Goal: Task Accomplishment & Management: Complete application form

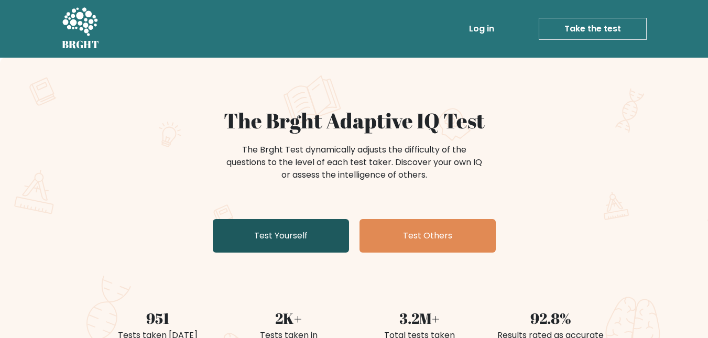
click at [283, 235] on link "Test Yourself" at bounding box center [281, 236] width 136 height 34
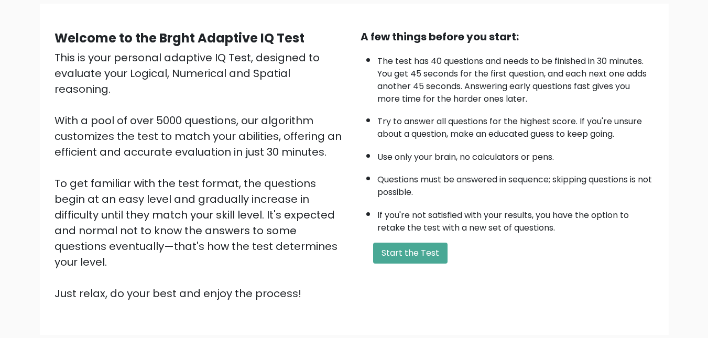
scroll to position [86, 0]
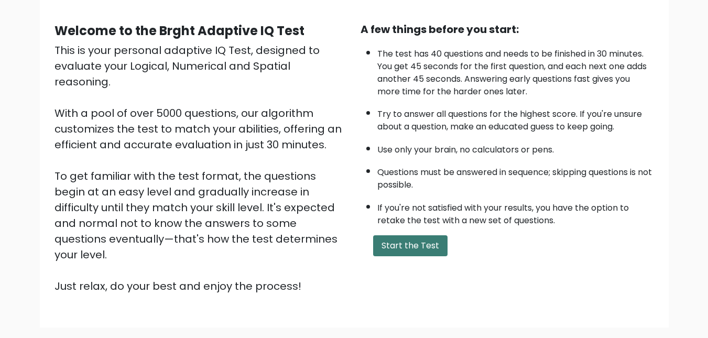
click at [382, 251] on button "Start the Test" at bounding box center [410, 245] width 74 height 21
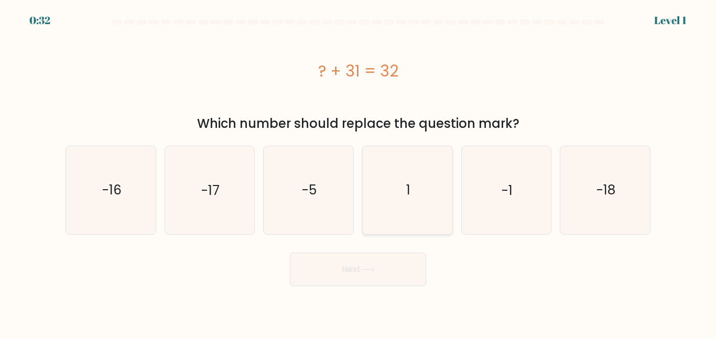
click at [411, 193] on icon "1" at bounding box center [408, 190] width 88 height 88
click at [358, 172] on input "d. 1" at bounding box center [358, 170] width 1 height 3
radio input "true"
click at [387, 289] on body "0:29 Level 1 a." at bounding box center [358, 169] width 716 height 338
click at [376, 273] on button "Next" at bounding box center [358, 270] width 136 height 34
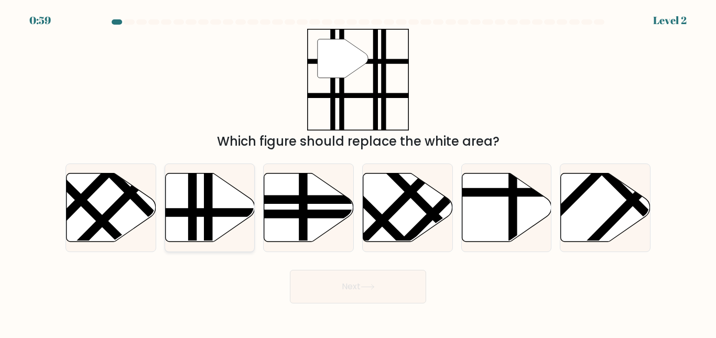
click at [231, 207] on icon at bounding box center [210, 207] width 90 height 69
click at [358, 172] on input "b." at bounding box center [358, 170] width 1 height 3
radio input "true"
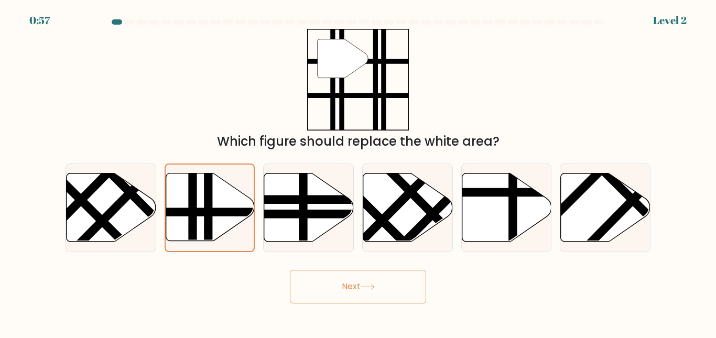
click at [328, 282] on button "Next" at bounding box center [358, 287] width 136 height 34
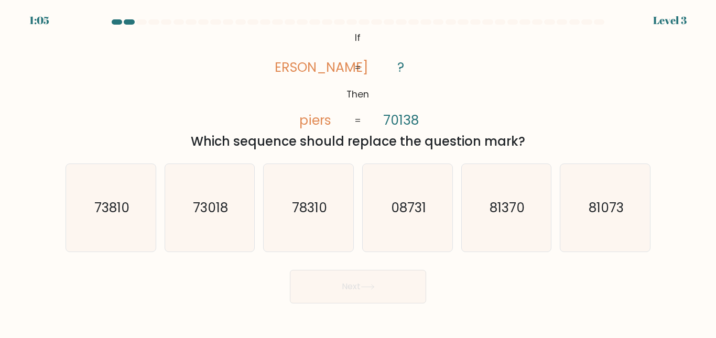
drag, startPoint x: 328, startPoint y: 282, endPoint x: 467, endPoint y: 297, distance: 140.7
click at [467, 297] on div "Next" at bounding box center [357, 284] width 597 height 39
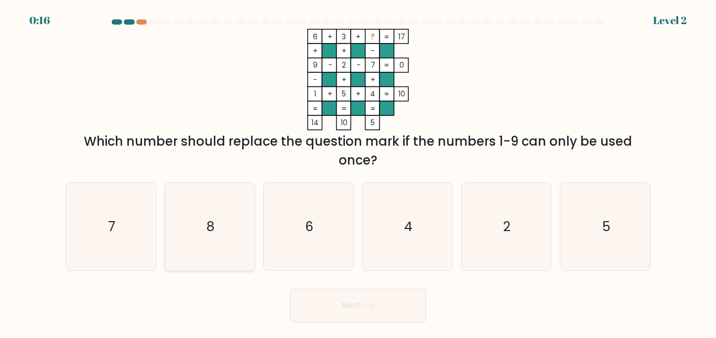
click at [231, 233] on icon "8" at bounding box center [210, 227] width 88 height 88
click at [358, 172] on input "b. 8" at bounding box center [358, 170] width 1 height 3
radio input "true"
click at [340, 302] on button "Next" at bounding box center [358, 306] width 136 height 34
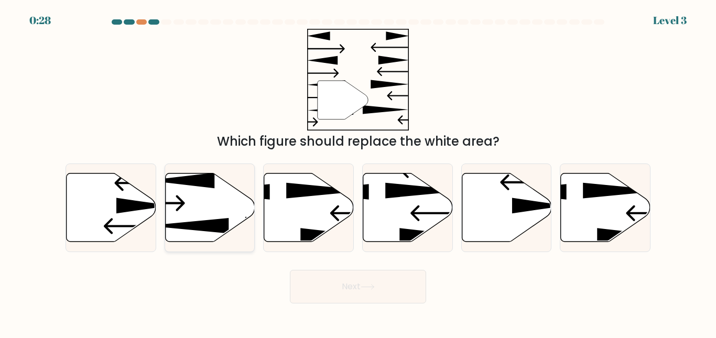
click at [183, 193] on icon at bounding box center [210, 207] width 90 height 69
click at [358, 172] on input "b." at bounding box center [358, 170] width 1 height 3
radio input "true"
click at [293, 287] on button "Next" at bounding box center [358, 287] width 136 height 34
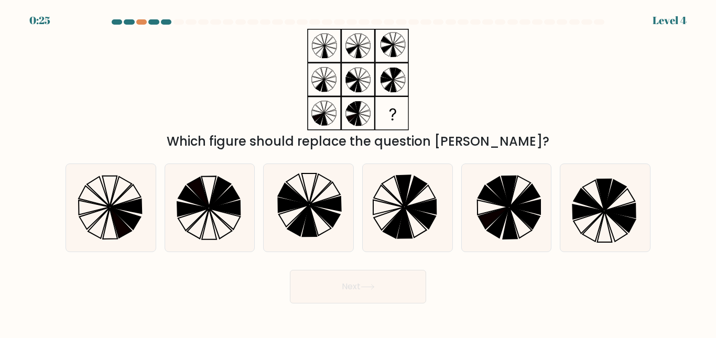
click at [293, 287] on button "Next" at bounding box center [358, 287] width 136 height 34
click at [522, 136] on div "Which figure should replace the question mark?" at bounding box center [358, 141] width 572 height 19
click at [411, 208] on icon at bounding box center [420, 207] width 31 height 15
click at [358, 172] on input "d." at bounding box center [358, 170] width 1 height 3
radio input "true"
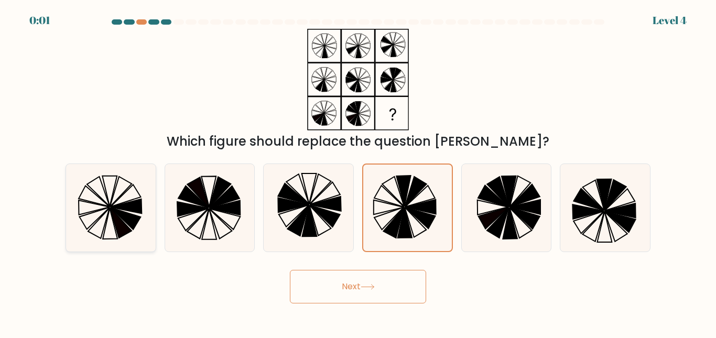
click at [117, 186] on icon at bounding box center [111, 208] width 88 height 88
click at [358, 172] on input "a." at bounding box center [358, 170] width 1 height 3
radio input "true"
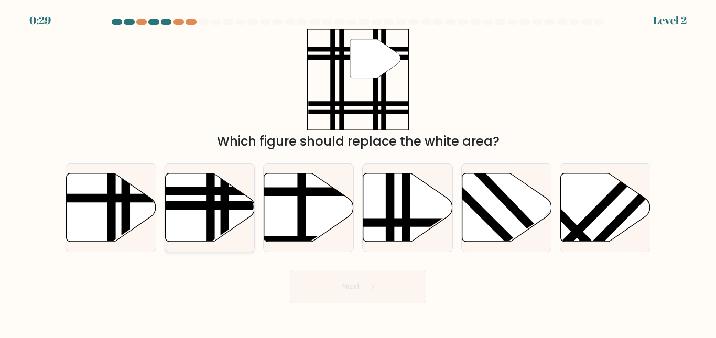
click at [202, 220] on icon at bounding box center [210, 207] width 90 height 69
click at [358, 172] on input "b." at bounding box center [358, 170] width 1 height 3
radio input "true"
click at [382, 282] on button "Next" at bounding box center [358, 287] width 136 height 34
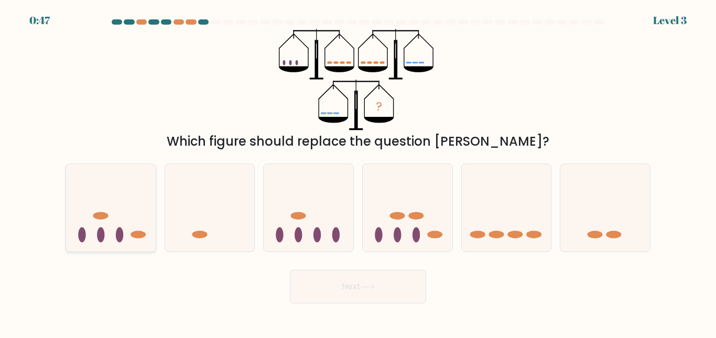
click at [128, 228] on icon at bounding box center [111, 208] width 90 height 74
click at [358, 172] on input "a." at bounding box center [358, 170] width 1 height 3
radio input "true"
click at [368, 293] on button "Next" at bounding box center [358, 287] width 136 height 34
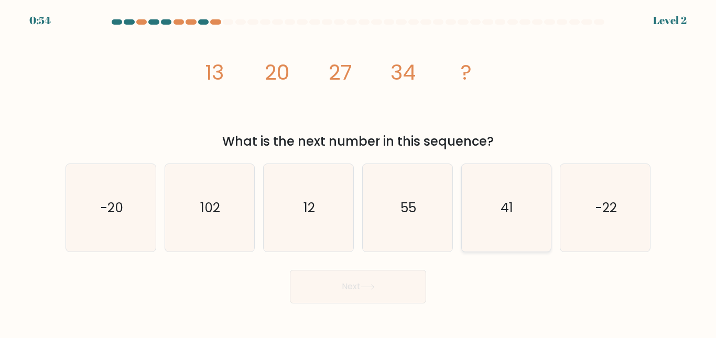
click at [516, 191] on icon "41" at bounding box center [506, 208] width 88 height 88
click at [358, 172] on input "e. 41" at bounding box center [358, 170] width 1 height 3
radio input "true"
click at [373, 283] on button "Next" at bounding box center [358, 287] width 136 height 34
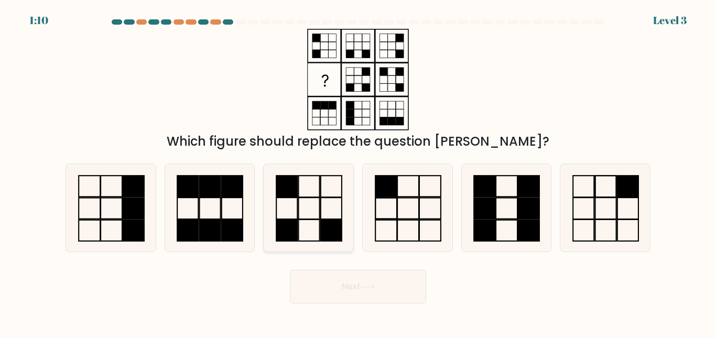
click at [336, 227] on rect at bounding box center [331, 230] width 21 height 21
click at [358, 172] on input "c." at bounding box center [358, 170] width 1 height 3
radio input "true"
click at [375, 303] on button "Next" at bounding box center [358, 287] width 136 height 34
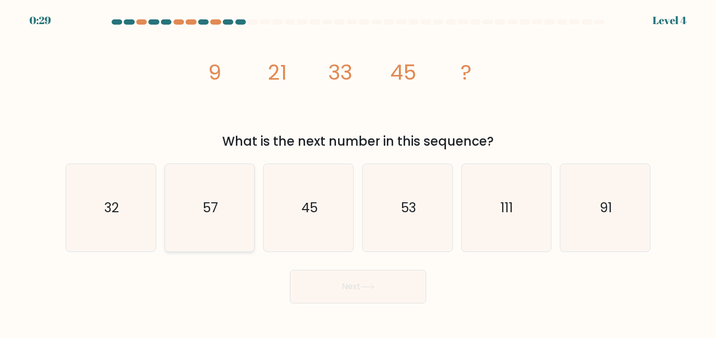
click at [239, 217] on icon "57" at bounding box center [210, 208] width 88 height 88
click at [358, 172] on input "b. 57" at bounding box center [358, 170] width 1 height 3
radio input "true"
click at [347, 291] on button "Next" at bounding box center [358, 287] width 136 height 34
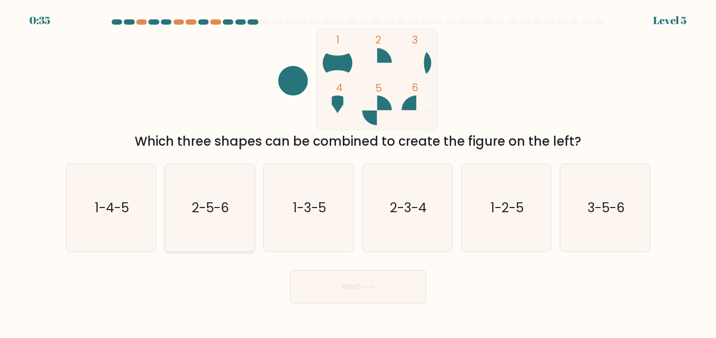
click at [206, 225] on icon "2-5-6" at bounding box center [210, 208] width 88 height 88
click at [358, 172] on input "b. 2-5-6" at bounding box center [358, 170] width 1 height 3
radio input "true"
click at [315, 286] on button "Next" at bounding box center [358, 287] width 136 height 34
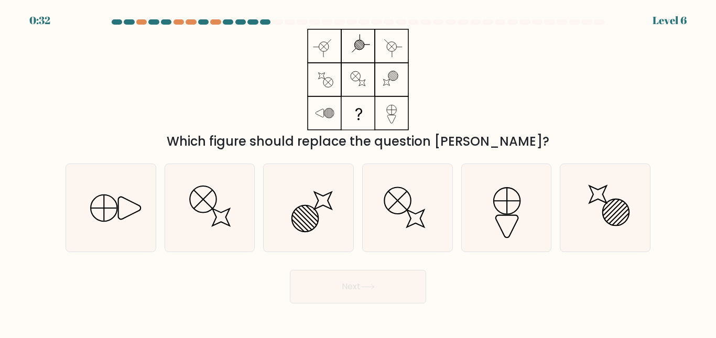
click at [315, 286] on button "Next" at bounding box center [358, 287] width 136 height 34
click at [129, 214] on icon at bounding box center [111, 208] width 88 height 88
click at [358, 172] on input "a." at bounding box center [358, 170] width 1 height 3
radio input "true"
click at [129, 214] on icon at bounding box center [111, 208] width 86 height 86
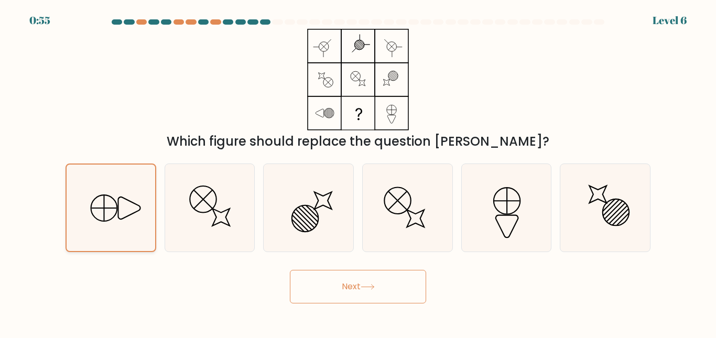
click at [358, 172] on input "a." at bounding box center [358, 170] width 1 height 3
click at [341, 292] on button "Next" at bounding box center [358, 287] width 136 height 34
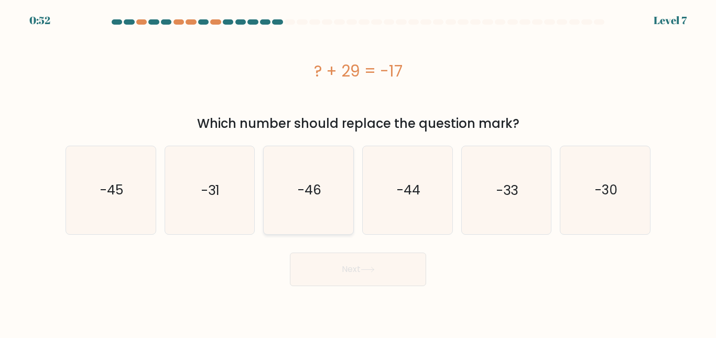
click at [301, 197] on text "-46" at bounding box center [310, 190] width 24 height 18
click at [358, 172] on input "c. -46" at bounding box center [358, 170] width 1 height 3
radio input "true"
click at [344, 265] on button "Next" at bounding box center [358, 270] width 136 height 34
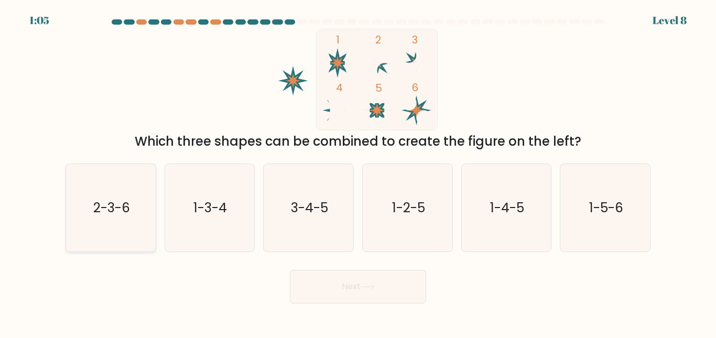
click at [88, 224] on icon "2-3-6" at bounding box center [111, 208] width 88 height 88
click at [358, 172] on input "a. 2-3-6" at bounding box center [358, 170] width 1 height 3
radio input "true"
click at [344, 288] on button "Next" at bounding box center [358, 287] width 136 height 34
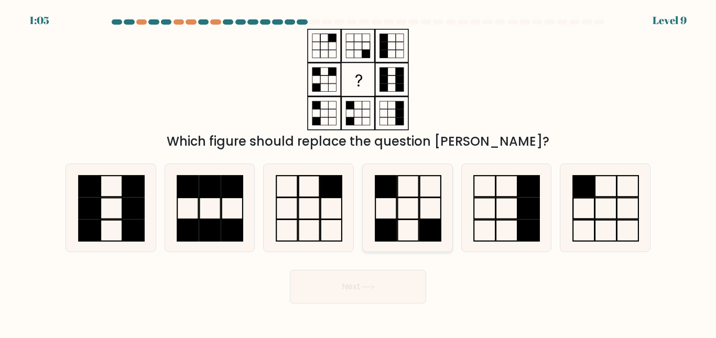
click at [407, 212] on icon at bounding box center [408, 208] width 88 height 88
click at [358, 172] on input "d." at bounding box center [358, 170] width 1 height 3
radio input "true"
click at [373, 298] on button "Next" at bounding box center [358, 287] width 136 height 34
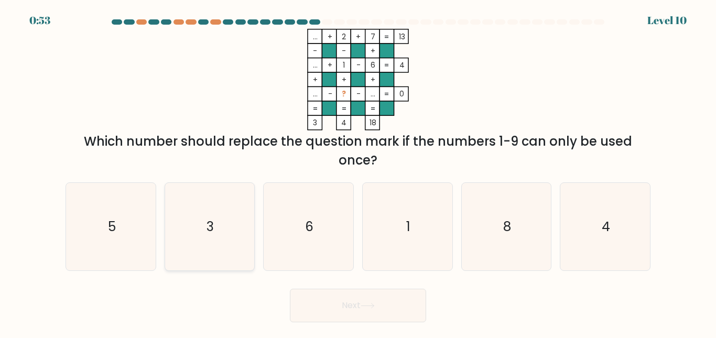
click at [197, 228] on icon "3" at bounding box center [210, 227] width 88 height 88
click at [358, 172] on input "b. 3" at bounding box center [358, 170] width 1 height 3
radio input "true"
click at [345, 312] on button "Next" at bounding box center [358, 306] width 136 height 34
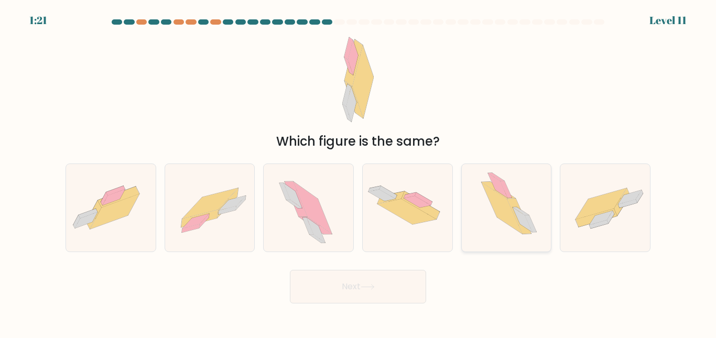
click at [499, 210] on icon at bounding box center [502, 207] width 41 height 51
click at [358, 172] on input "e." at bounding box center [358, 170] width 1 height 3
radio input "true"
click at [379, 275] on button "Next" at bounding box center [358, 287] width 136 height 34
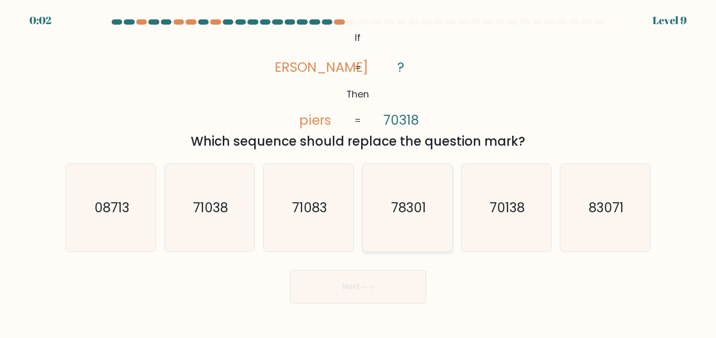
click at [447, 231] on icon "78301" at bounding box center [408, 208] width 88 height 88
click at [358, 172] on input "d. 78301" at bounding box center [358, 170] width 1 height 3
radio input "true"
click at [378, 298] on button "Next" at bounding box center [358, 287] width 136 height 34
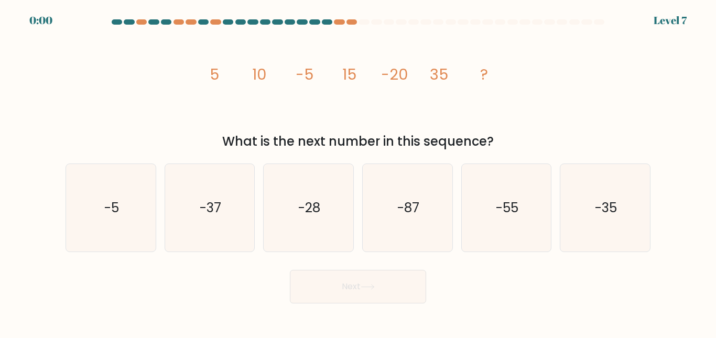
click at [378, 298] on button "Next" at bounding box center [358, 287] width 136 height 34
click at [574, 90] on div "image/svg+xml 5 10 -5 15 -20 35 ? What is the next number in this sequence?" at bounding box center [357, 90] width 597 height 122
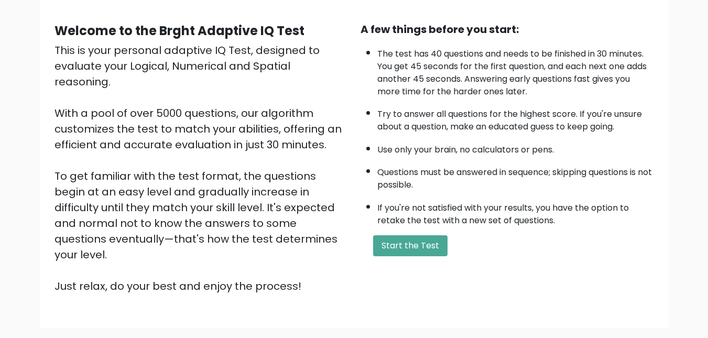
scroll to position [86, 0]
click at [432, 242] on button "Start the Test" at bounding box center [410, 245] width 74 height 21
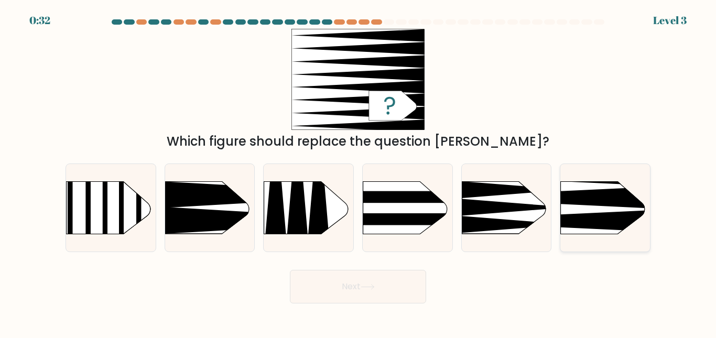
click at [591, 198] on icon at bounding box center [541, 198] width 233 height 22
click at [358, 172] on input "f." at bounding box center [358, 170] width 1 height 3
radio input "true"
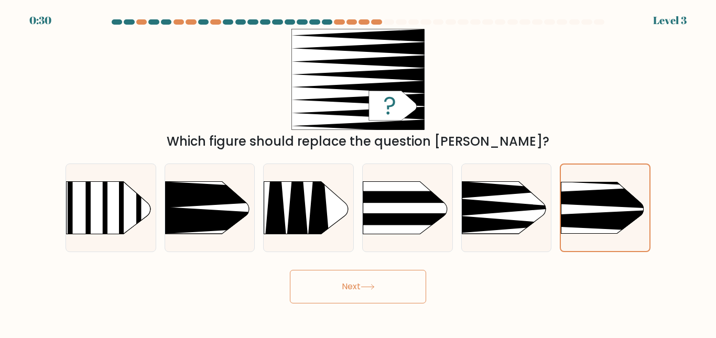
click at [401, 285] on button "Next" at bounding box center [358, 287] width 136 height 34
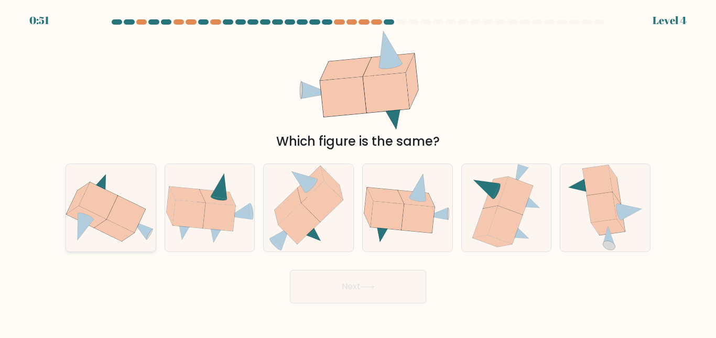
click at [116, 203] on icon at bounding box center [126, 213] width 39 height 37
click at [358, 172] on input "a." at bounding box center [358, 170] width 1 height 3
radio input "true"
click at [367, 295] on button "Next" at bounding box center [358, 287] width 136 height 34
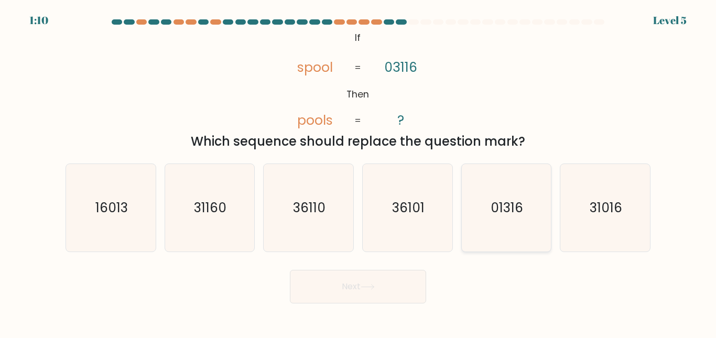
click at [518, 219] on icon "01316" at bounding box center [506, 208] width 88 height 88
click at [358, 172] on input "e. 01316" at bounding box center [358, 170] width 1 height 3
radio input "true"
click at [369, 287] on icon at bounding box center [368, 287] width 14 height 6
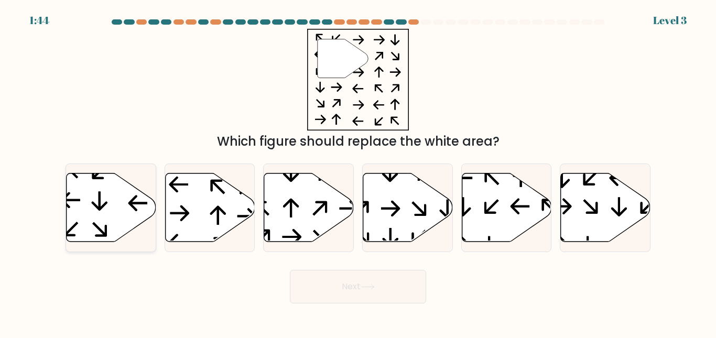
click at [91, 199] on icon at bounding box center [112, 207] width 90 height 69
click at [358, 172] on input "a." at bounding box center [358, 170] width 1 height 3
radio input "true"
click at [314, 220] on icon at bounding box center [309, 207] width 90 height 69
click at [358, 172] on input "c." at bounding box center [358, 170] width 1 height 3
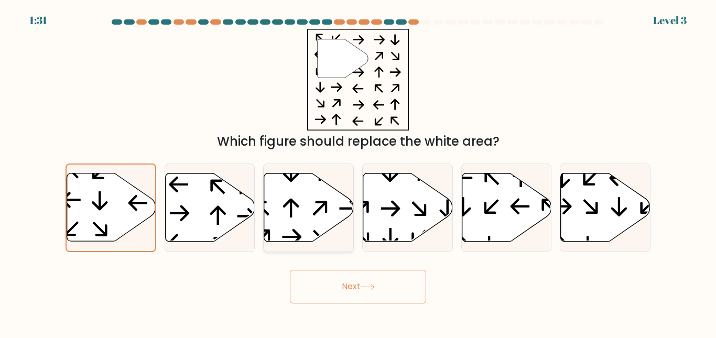
radio input "true"
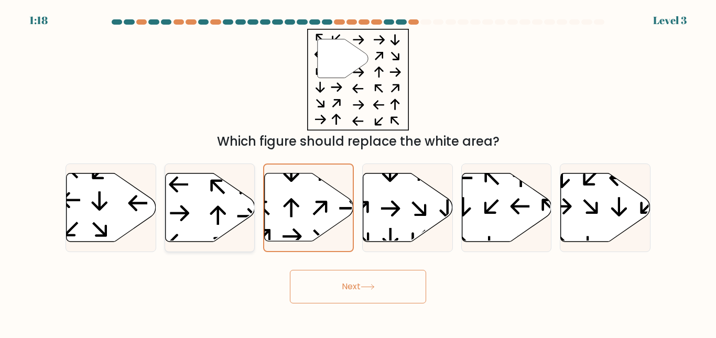
click at [212, 225] on icon at bounding box center [210, 207] width 90 height 69
click at [358, 172] on input "b." at bounding box center [358, 170] width 1 height 3
radio input "true"
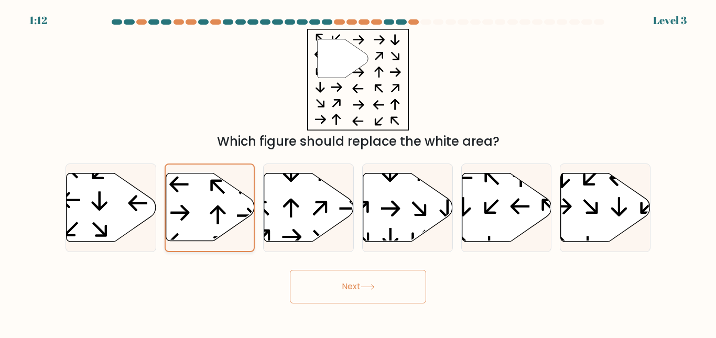
click at [218, 212] on icon at bounding box center [218, 215] width 16 height 19
click at [358, 172] on input "b." at bounding box center [358, 170] width 1 height 3
click at [568, 186] on icon at bounding box center [606, 207] width 90 height 69
click at [358, 172] on input "f." at bounding box center [358, 170] width 1 height 3
radio input "true"
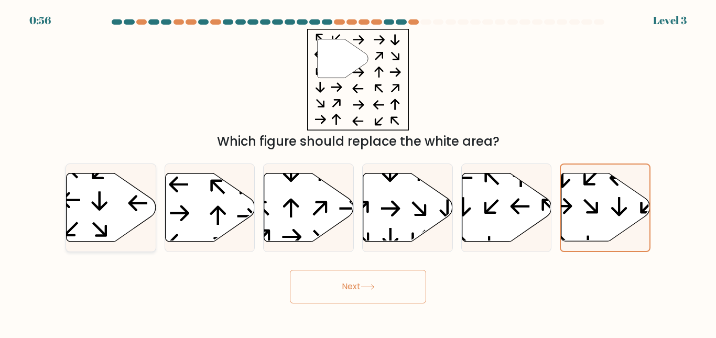
click at [104, 222] on icon at bounding box center [112, 207] width 90 height 69
click at [358, 172] on input "a." at bounding box center [358, 170] width 1 height 3
radio input "true"
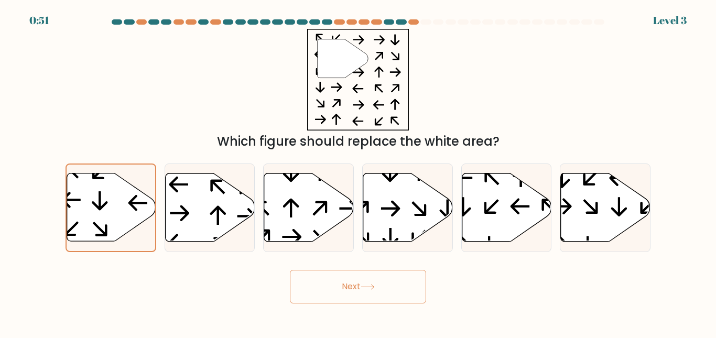
click at [338, 288] on button "Next" at bounding box center [358, 287] width 136 height 34
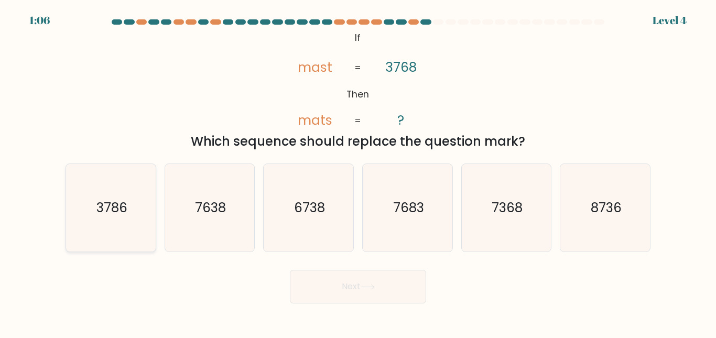
click at [81, 187] on icon "3786" at bounding box center [111, 208] width 88 height 88
click at [358, 172] on input "a. 3786" at bounding box center [358, 170] width 1 height 3
radio input "true"
click at [310, 290] on button "Next" at bounding box center [358, 287] width 136 height 34
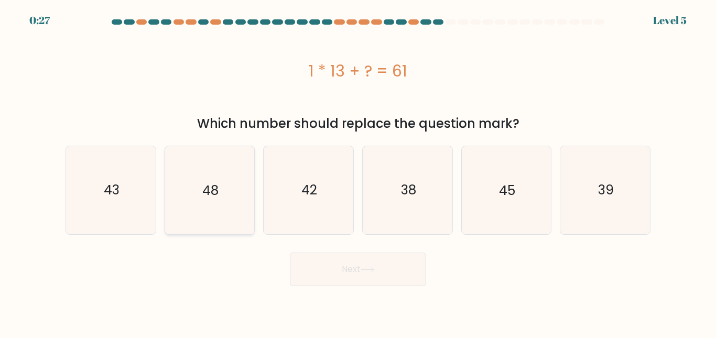
click at [196, 194] on icon "48" at bounding box center [210, 190] width 88 height 88
click at [358, 172] on input "b. 48" at bounding box center [358, 170] width 1 height 3
radio input "true"
click at [362, 278] on button "Next" at bounding box center [358, 270] width 136 height 34
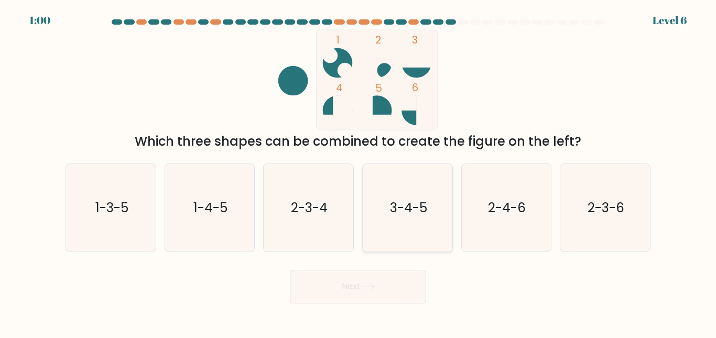
click at [428, 219] on icon "3-4-5" at bounding box center [408, 208] width 88 height 88
click at [358, 172] on input "d. 3-4-5" at bounding box center [358, 170] width 1 height 3
radio input "true"
click at [397, 273] on button "Next" at bounding box center [358, 287] width 136 height 34
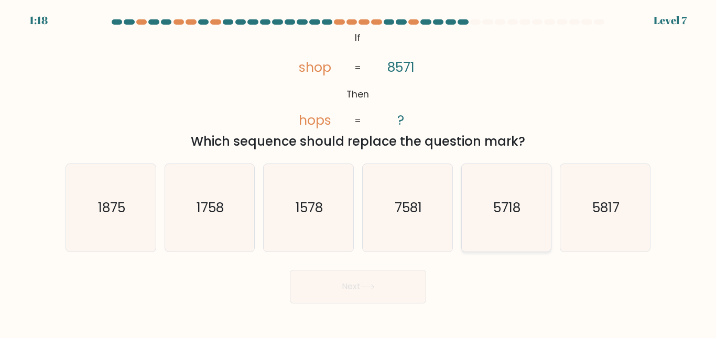
click at [522, 188] on icon "5718" at bounding box center [506, 208] width 88 height 88
click at [358, 172] on input "e. 5718" at bounding box center [358, 170] width 1 height 3
radio input "true"
click at [384, 287] on button "Next" at bounding box center [358, 287] width 136 height 34
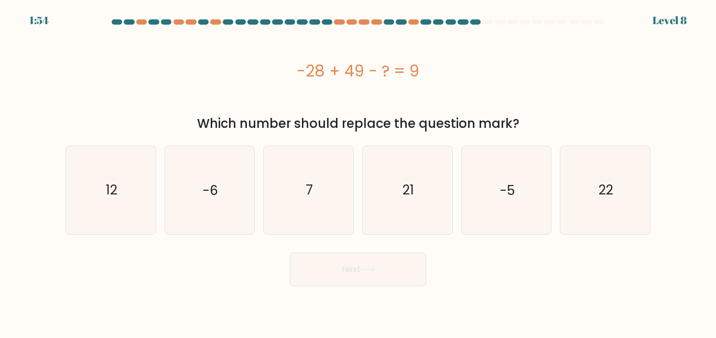
drag, startPoint x: 295, startPoint y: 70, endPoint x: 419, endPoint y: 89, distance: 125.6
click at [419, 89] on div "-28 + 49 - ? = 9" at bounding box center [358, 71] width 585 height 84
copy div "-28 + 49 - ? = 9"
click at [211, 57] on div "-28 + 49 - ? = 9" at bounding box center [358, 71] width 585 height 84
click at [296, 72] on div "-28 + 49 - ? = 9" at bounding box center [358, 71] width 585 height 24
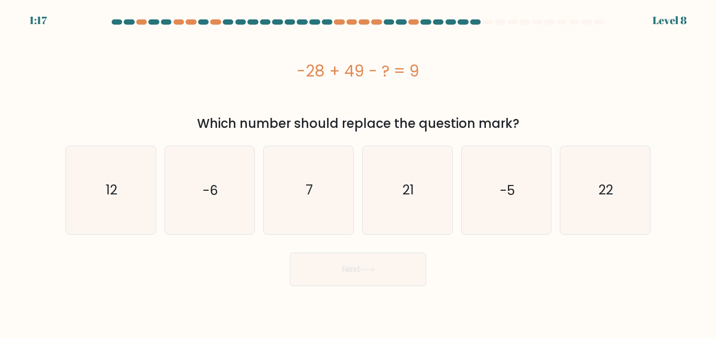
drag, startPoint x: 296, startPoint y: 72, endPoint x: 434, endPoint y: 70, distance: 138.4
click at [434, 70] on div "-28 + 49 - ? = 9" at bounding box center [358, 71] width 585 height 24
click at [241, 78] on div "-28 + 49 - ? = 9" at bounding box center [358, 71] width 585 height 24
click at [116, 189] on text "12" at bounding box center [112, 190] width 12 height 18
click at [358, 172] on input "a. 12" at bounding box center [358, 170] width 1 height 3
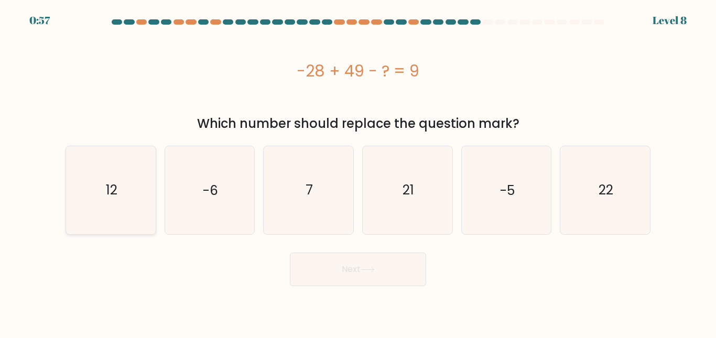
radio input "true"
click at [378, 270] on button "Next" at bounding box center [358, 270] width 136 height 34
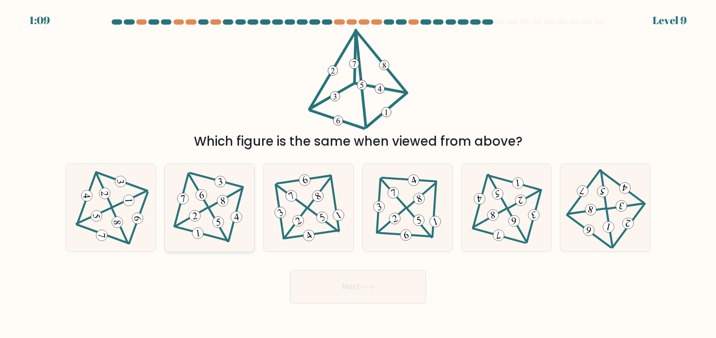
click at [227, 204] on 464 at bounding box center [222, 201] width 13 height 13
click at [358, 172] on input "b." at bounding box center [358, 170] width 1 height 3
radio input "true"
click at [395, 215] on 584 at bounding box center [395, 219] width 14 height 14
click at [358, 172] on input "d." at bounding box center [358, 170] width 1 height 3
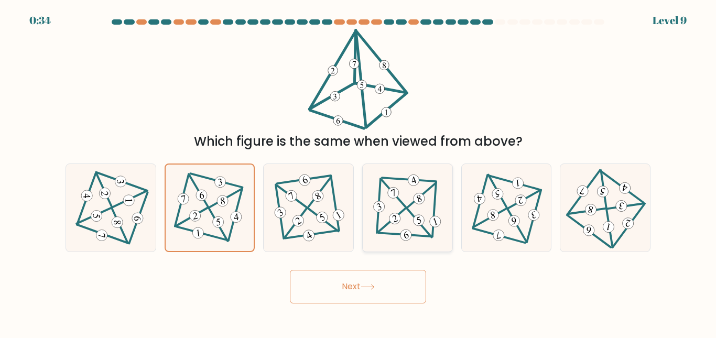
radio input "true"
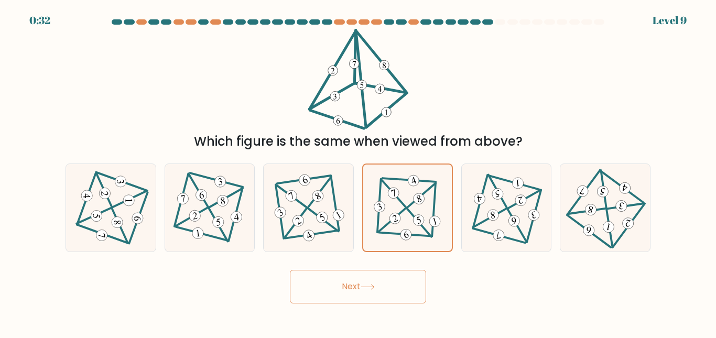
click at [368, 284] on icon at bounding box center [368, 287] width 14 height 6
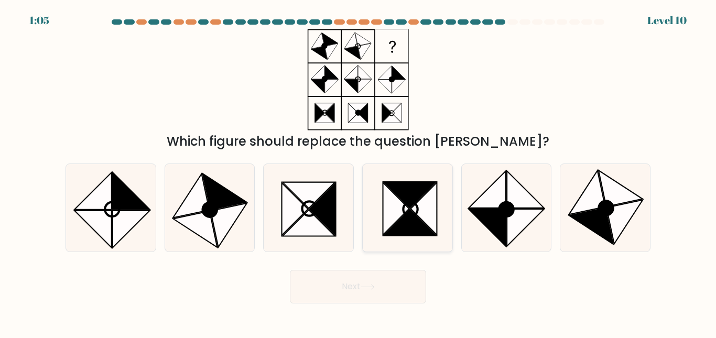
click at [393, 198] on icon at bounding box center [396, 208] width 26 height 52
click at [358, 172] on input "d." at bounding box center [358, 170] width 1 height 3
radio input "true"
click at [408, 292] on button "Next" at bounding box center [358, 287] width 136 height 34
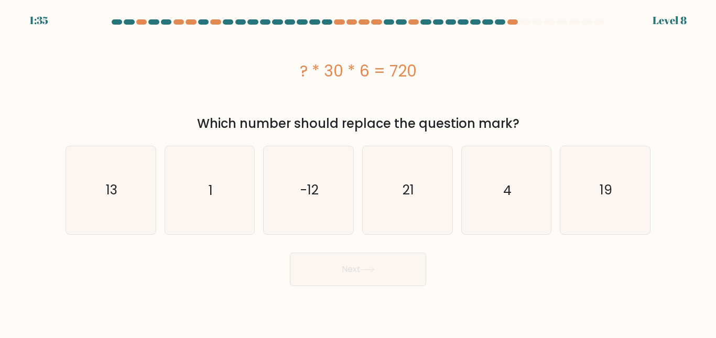
drag, startPoint x: 301, startPoint y: 67, endPoint x: 415, endPoint y: 76, distance: 114.1
click at [415, 76] on div "? * 30 * 6 = 720" at bounding box center [358, 71] width 585 height 24
click at [510, 160] on icon "4" at bounding box center [506, 190] width 88 height 88
click at [358, 169] on input "e. 4" at bounding box center [358, 170] width 1 height 3
radio input "true"
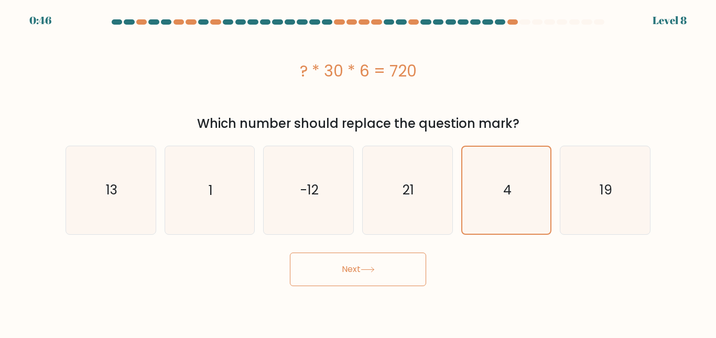
click at [415, 272] on button "Next" at bounding box center [358, 270] width 136 height 34
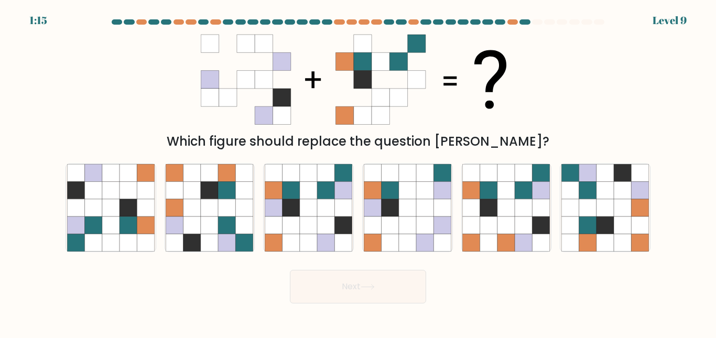
drag, startPoint x: 367, startPoint y: 93, endPoint x: 297, endPoint y: 151, distance: 91.2
click at [297, 151] on form at bounding box center [358, 161] width 716 height 284
click at [299, 219] on icon at bounding box center [290, 224] width 17 height 17
click at [358, 172] on input "c." at bounding box center [358, 170] width 1 height 3
radio input "true"
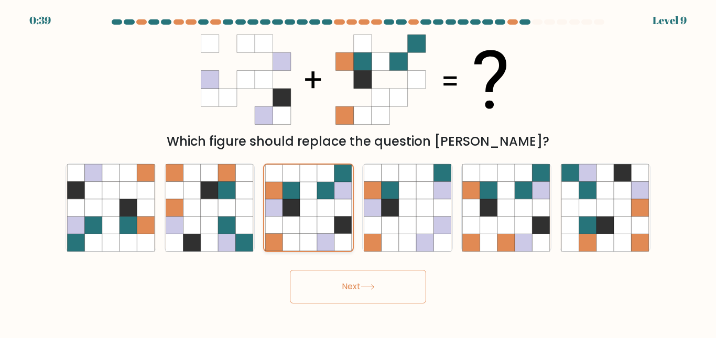
click at [299, 219] on icon at bounding box center [290, 224] width 17 height 17
click at [358, 172] on input "c." at bounding box center [358, 170] width 1 height 3
click at [348, 288] on button "Next" at bounding box center [358, 287] width 136 height 34
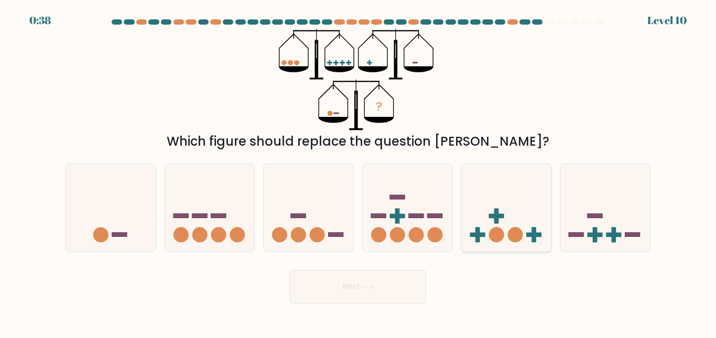
click at [488, 223] on icon at bounding box center [507, 208] width 90 height 74
click at [358, 172] on input "e." at bounding box center [358, 170] width 1 height 3
radio input "true"
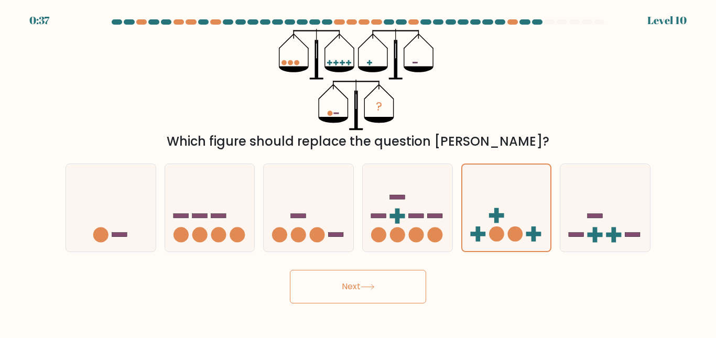
click at [387, 286] on button "Next" at bounding box center [358, 287] width 136 height 34
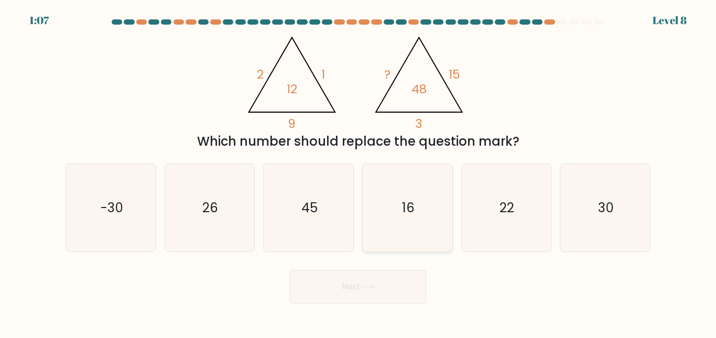
click at [429, 207] on icon "16" at bounding box center [408, 208] width 88 height 88
click at [358, 172] on input "d. 16" at bounding box center [358, 170] width 1 height 3
radio input "true"
click at [396, 283] on button "Next" at bounding box center [358, 287] width 136 height 34
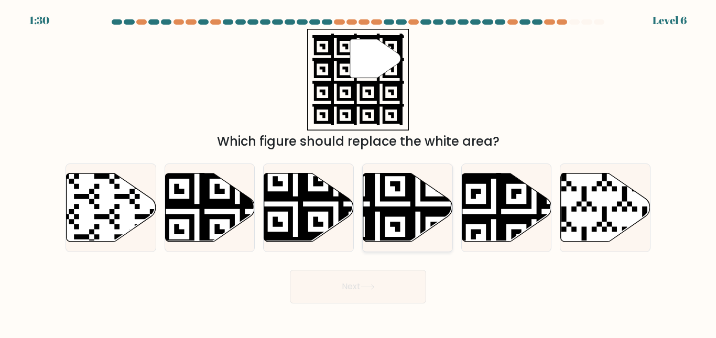
click at [405, 197] on icon at bounding box center [377, 245] width 162 height 162
click at [358, 172] on input "d." at bounding box center [358, 170] width 1 height 3
radio input "true"
click at [413, 296] on button "Next" at bounding box center [358, 287] width 136 height 34
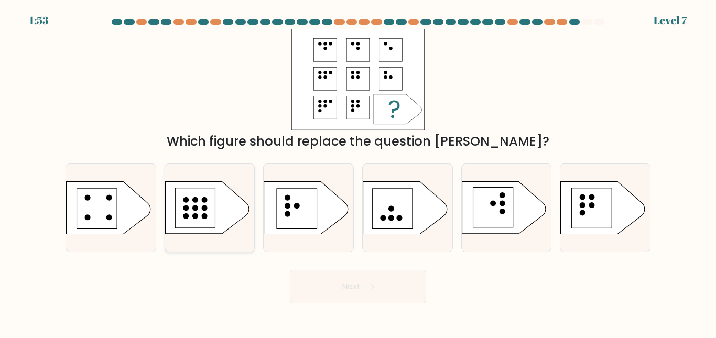
click at [205, 205] on circle at bounding box center [204, 208] width 6 height 6
click at [358, 172] on input "b." at bounding box center [358, 170] width 1 height 3
radio input "true"
click at [396, 274] on button "Next" at bounding box center [358, 287] width 136 height 34
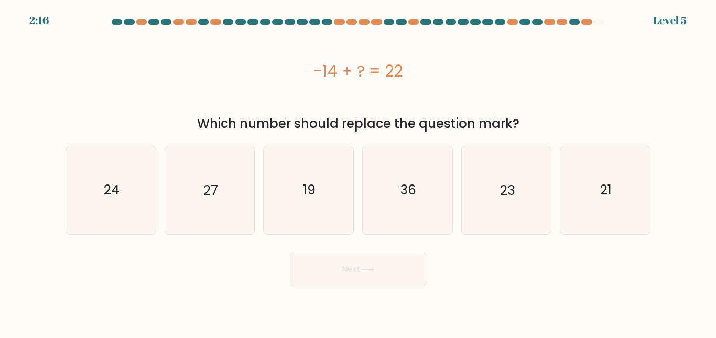
drag, startPoint x: 313, startPoint y: 69, endPoint x: 397, endPoint y: 80, distance: 84.6
click at [397, 80] on div "-14 + ? = 22" at bounding box center [358, 71] width 585 height 24
drag, startPoint x: 430, startPoint y: 57, endPoint x: 315, endPoint y: 79, distance: 117.5
click at [315, 79] on div "-14 + ? = 22" at bounding box center [358, 71] width 585 height 84
click at [289, 199] on icon "19" at bounding box center [309, 190] width 88 height 88
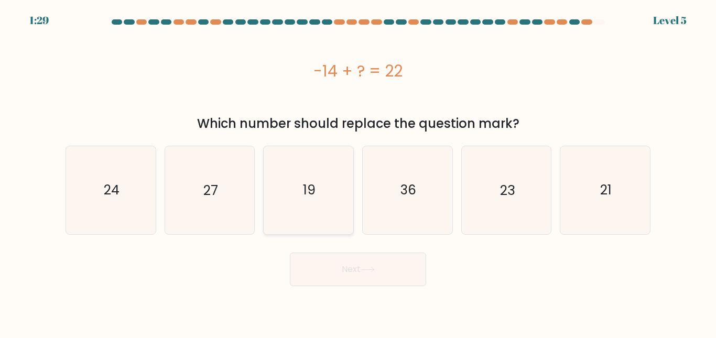
click at [358, 172] on input "c. 19" at bounding box center [358, 170] width 1 height 3
radio input "true"
click at [324, 265] on button "Next" at bounding box center [358, 270] width 136 height 34
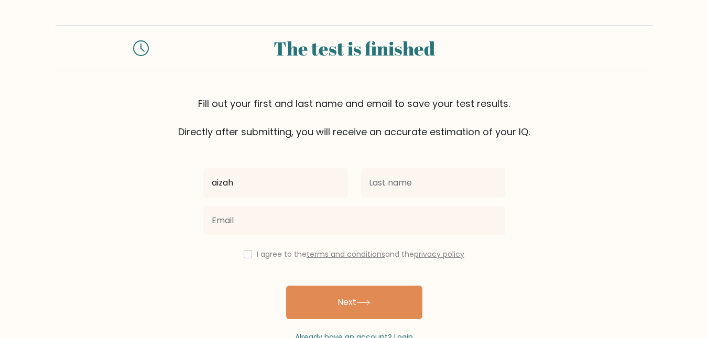
type input "aizah"
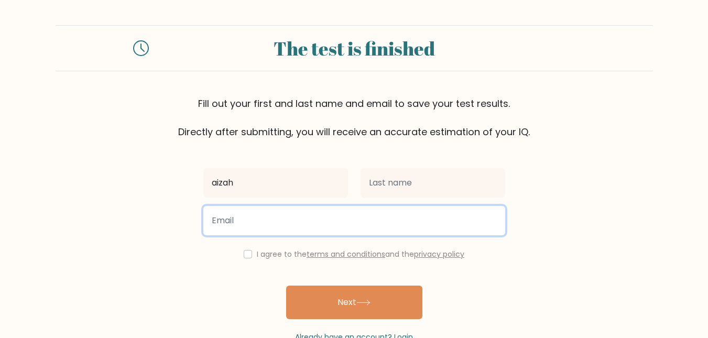
click at [298, 222] on input "email" at bounding box center [354, 220] width 302 height 29
type input "[EMAIL_ADDRESS][DOMAIN_NAME]"
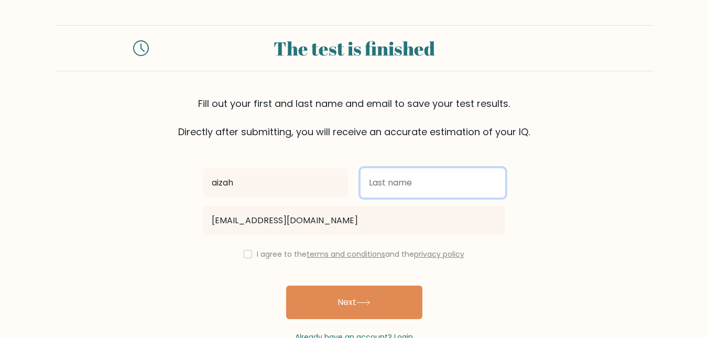
click at [438, 181] on input "text" at bounding box center [433, 182] width 145 height 29
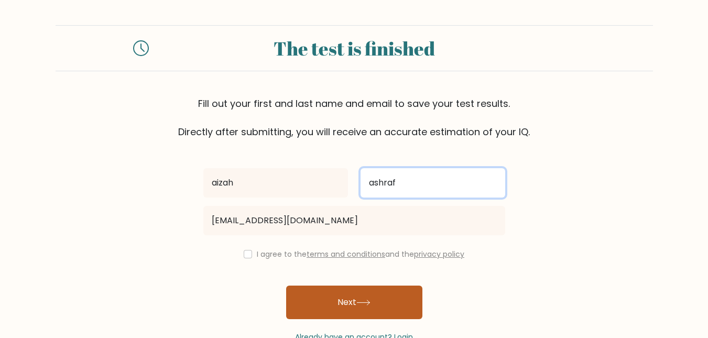
type input "ashraf"
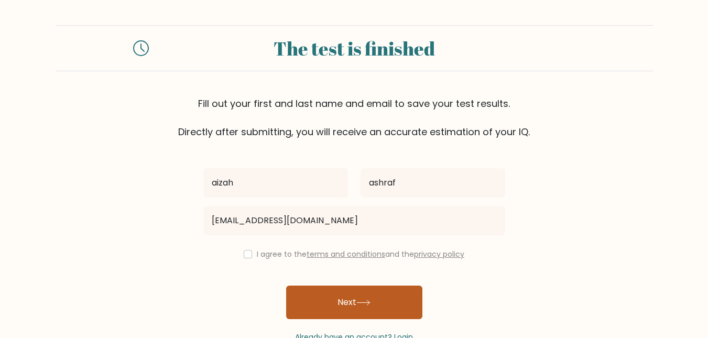
click at [401, 292] on button "Next" at bounding box center [354, 303] width 136 height 34
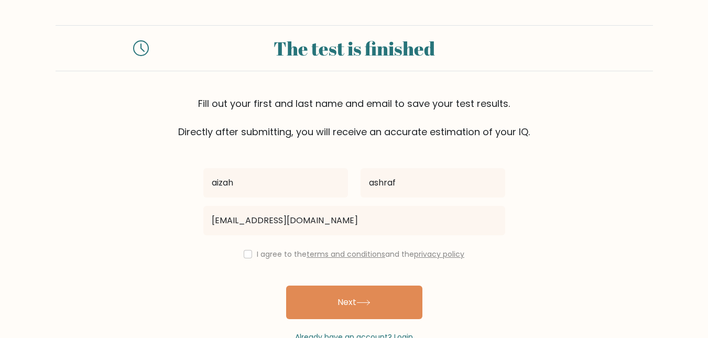
click at [246, 248] on div "I agree to the terms and conditions and the privacy policy" at bounding box center [354, 254] width 314 height 13
click at [247, 256] on input "checkbox" at bounding box center [248, 254] width 8 height 8
checkbox input "true"
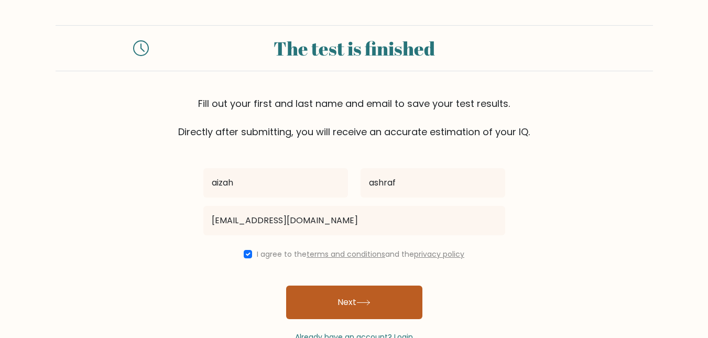
click at [293, 287] on button "Next" at bounding box center [354, 303] width 136 height 34
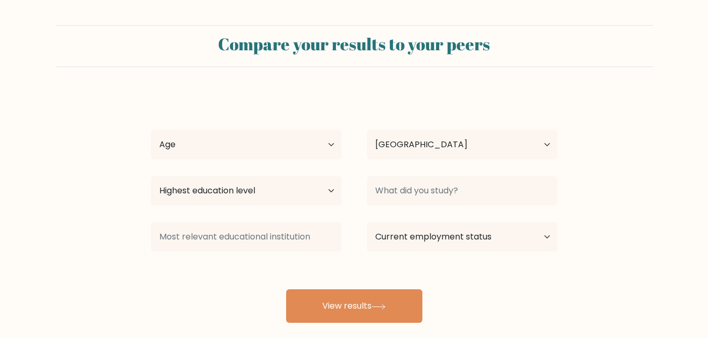
select select "OM"
click at [314, 140] on select "Age Under [DEMOGRAPHIC_DATA] [DEMOGRAPHIC_DATA] [DEMOGRAPHIC_DATA] [DEMOGRAPHIC…" at bounding box center [246, 144] width 191 height 29
select select "min_18"
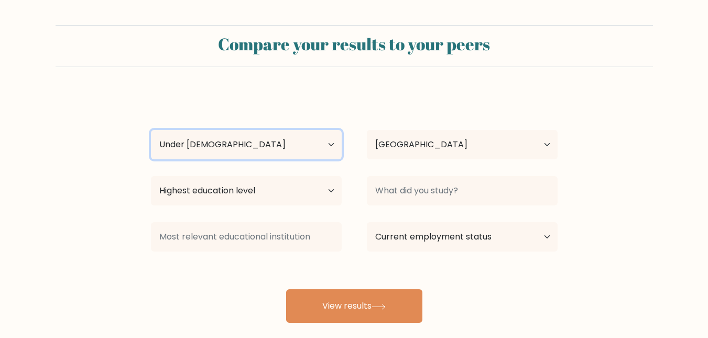
click at [151, 130] on select "Age Under [DEMOGRAPHIC_DATA] [DEMOGRAPHIC_DATA] [DEMOGRAPHIC_DATA] [DEMOGRAPHIC…" at bounding box center [246, 144] width 191 height 29
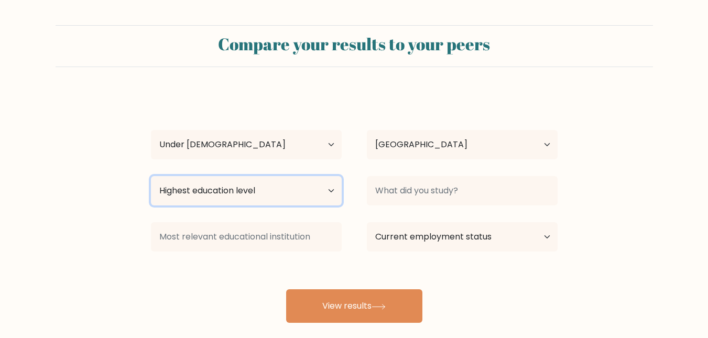
click at [317, 200] on select "Highest education level No schooling Primary Lower Secondary Upper Secondary Oc…" at bounding box center [246, 190] width 191 height 29
select select "primary"
click at [151, 176] on select "Highest education level No schooling Primary Lower Secondary Upper Secondary Oc…" at bounding box center [246, 190] width 191 height 29
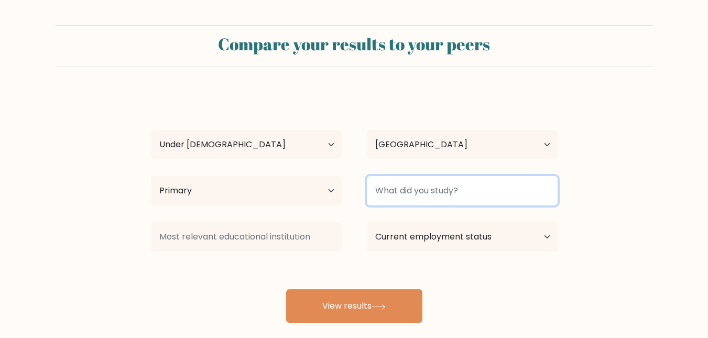
click at [508, 204] on input at bounding box center [462, 190] width 191 height 29
type input "nothing yet"
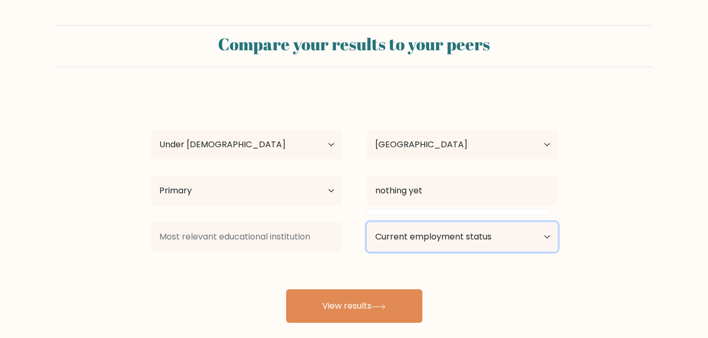
click at [483, 245] on select "Current employment status Employed Student Retired Other / prefer not to answer" at bounding box center [462, 236] width 191 height 29
click at [497, 233] on select "Current employment status Employed Student Retired Other / prefer not to answer" at bounding box center [462, 236] width 191 height 29
select select "student"
click at [367, 222] on select "Current employment status Employed Student Retired Other / prefer not to answer" at bounding box center [462, 236] width 191 height 29
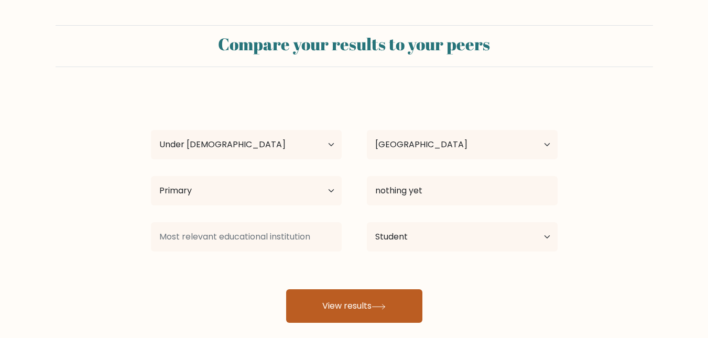
click at [384, 290] on button "View results" at bounding box center [354, 306] width 136 height 34
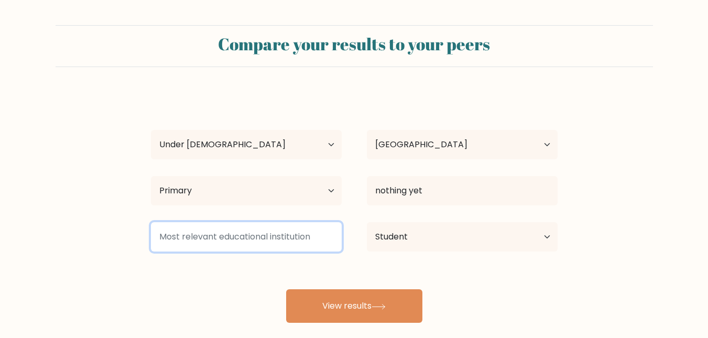
click at [297, 235] on input at bounding box center [246, 236] width 191 height 29
type input "5 grade"
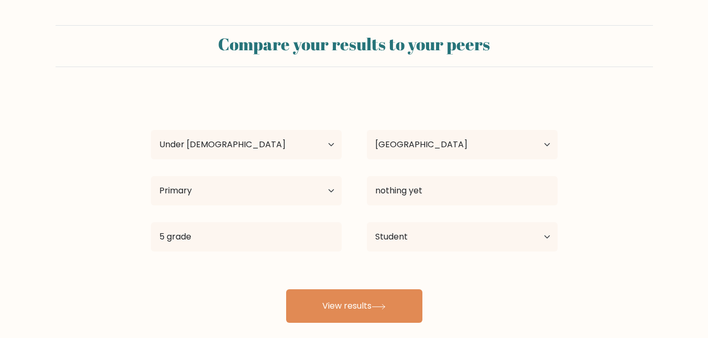
click at [303, 288] on div "aizah ashraf Age Under 18 years old 18-24 years old 25-34 years old 35-44 years…" at bounding box center [354, 207] width 419 height 231
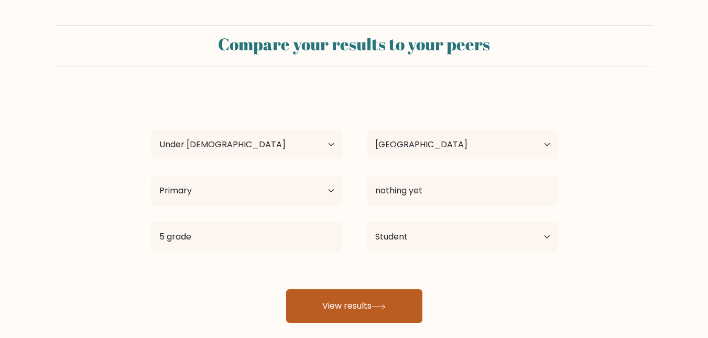
click at [308, 303] on button "View results" at bounding box center [354, 306] width 136 height 34
